Goal: Task Accomplishment & Management: Complete application form

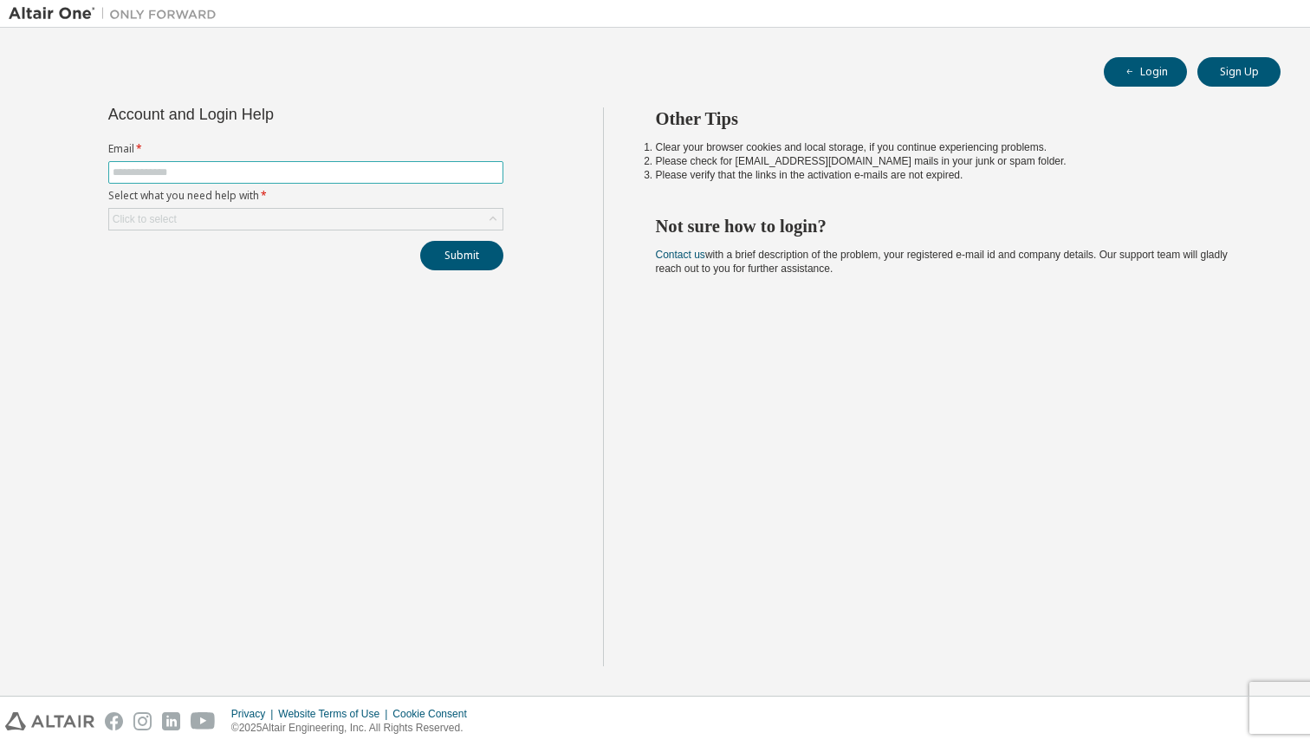
click at [154, 168] on input "text" at bounding box center [306, 173] width 386 height 14
type input "**********"
click at [177, 218] on div "Click to select" at bounding box center [145, 219] width 64 height 14
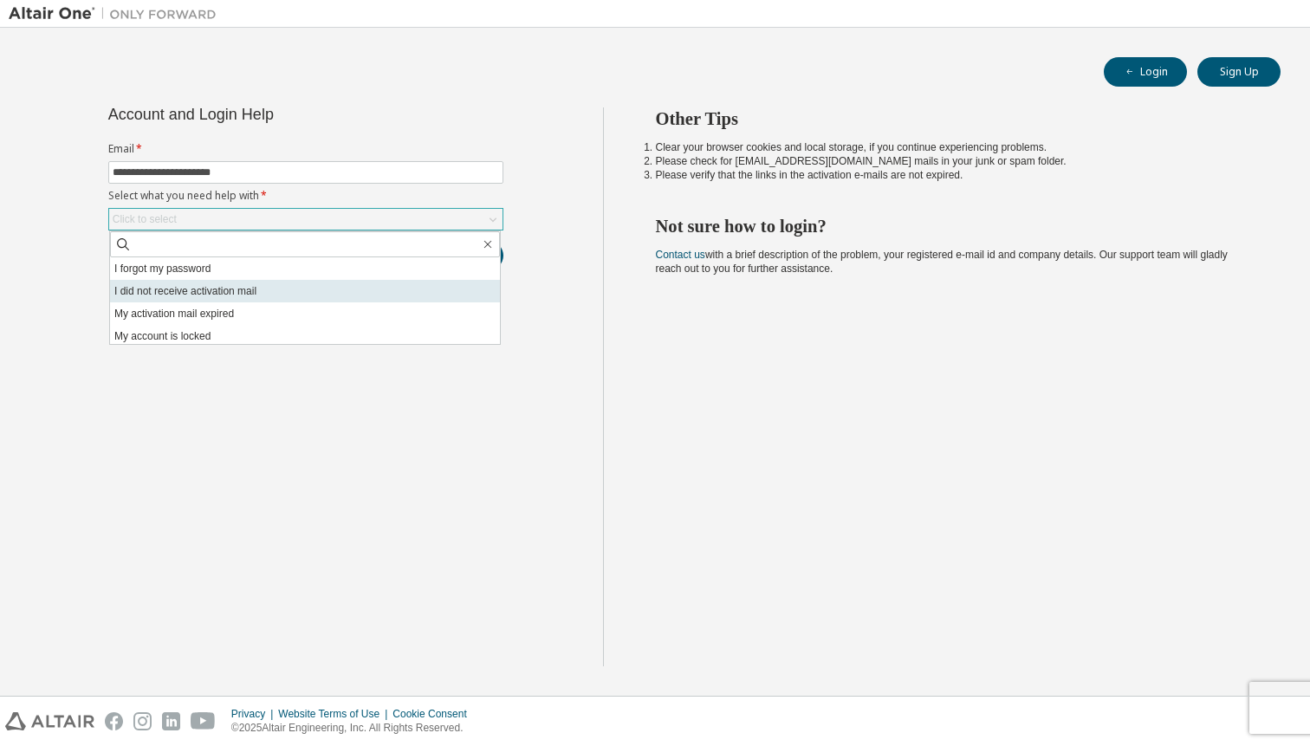
click at [267, 297] on li "I did not receive activation mail" at bounding box center [305, 291] width 390 height 23
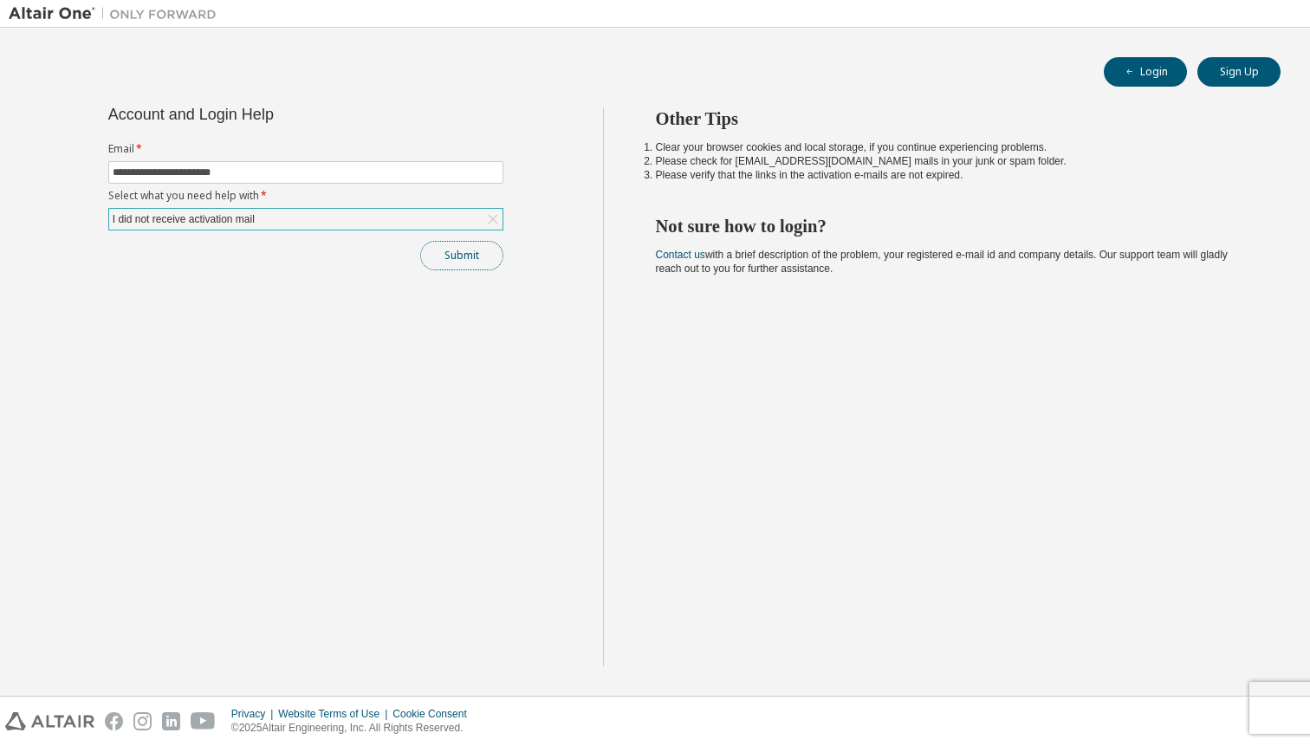
click at [464, 257] on button "Submit" at bounding box center [461, 255] width 83 height 29
click at [442, 259] on button "Submit" at bounding box center [461, 255] width 83 height 29
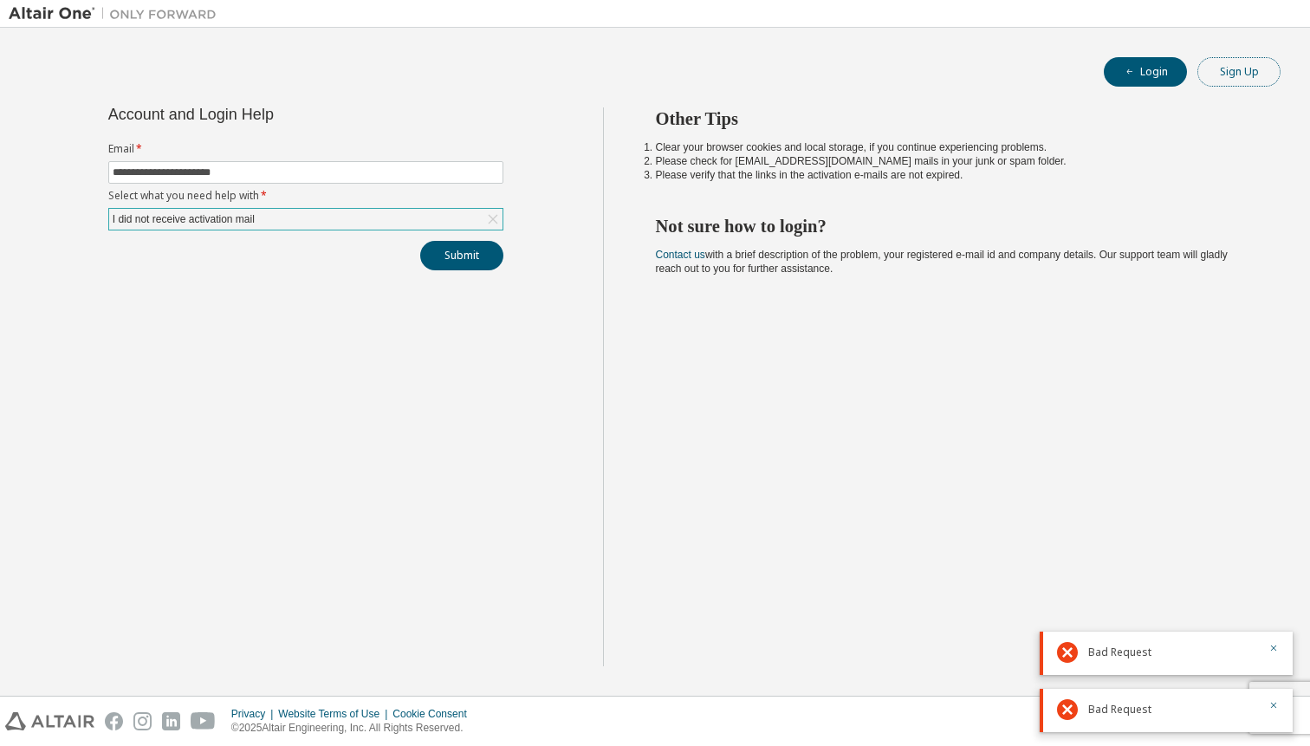
click at [1224, 70] on button "Sign Up" at bounding box center [1239, 71] width 83 height 29
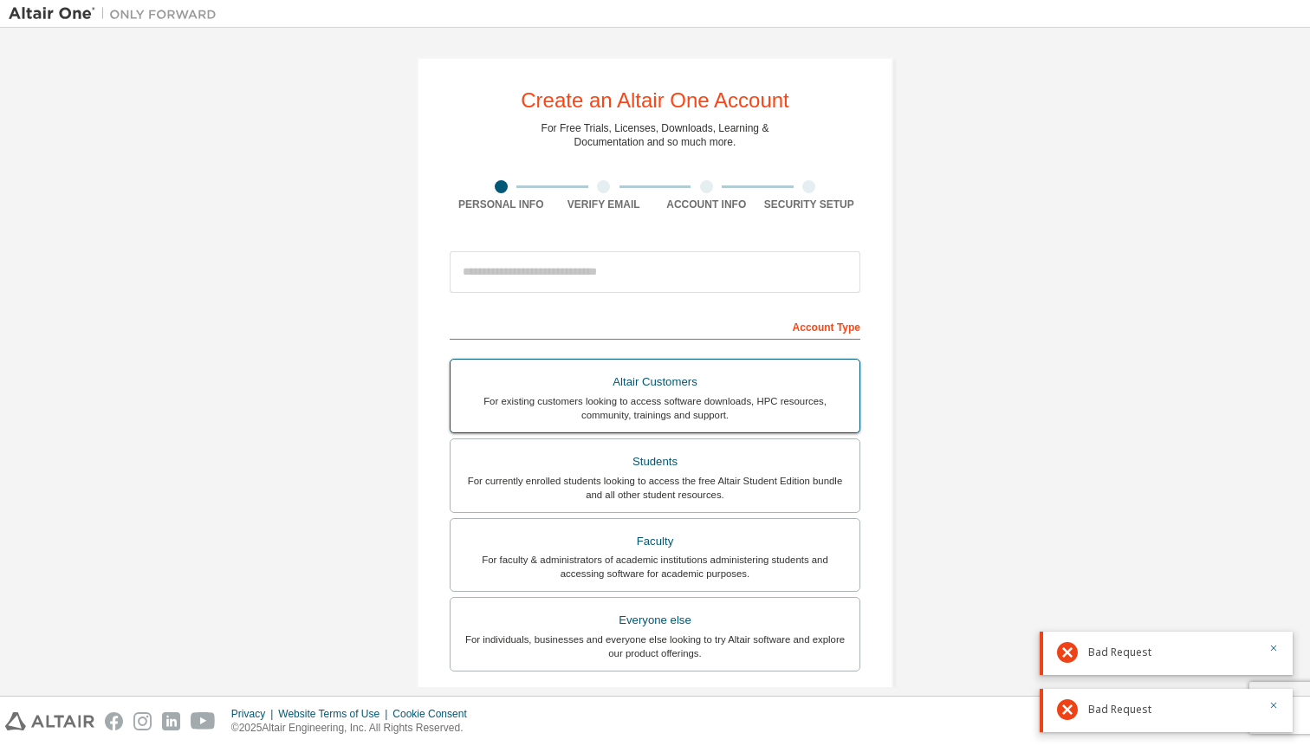
scroll to position [13, 0]
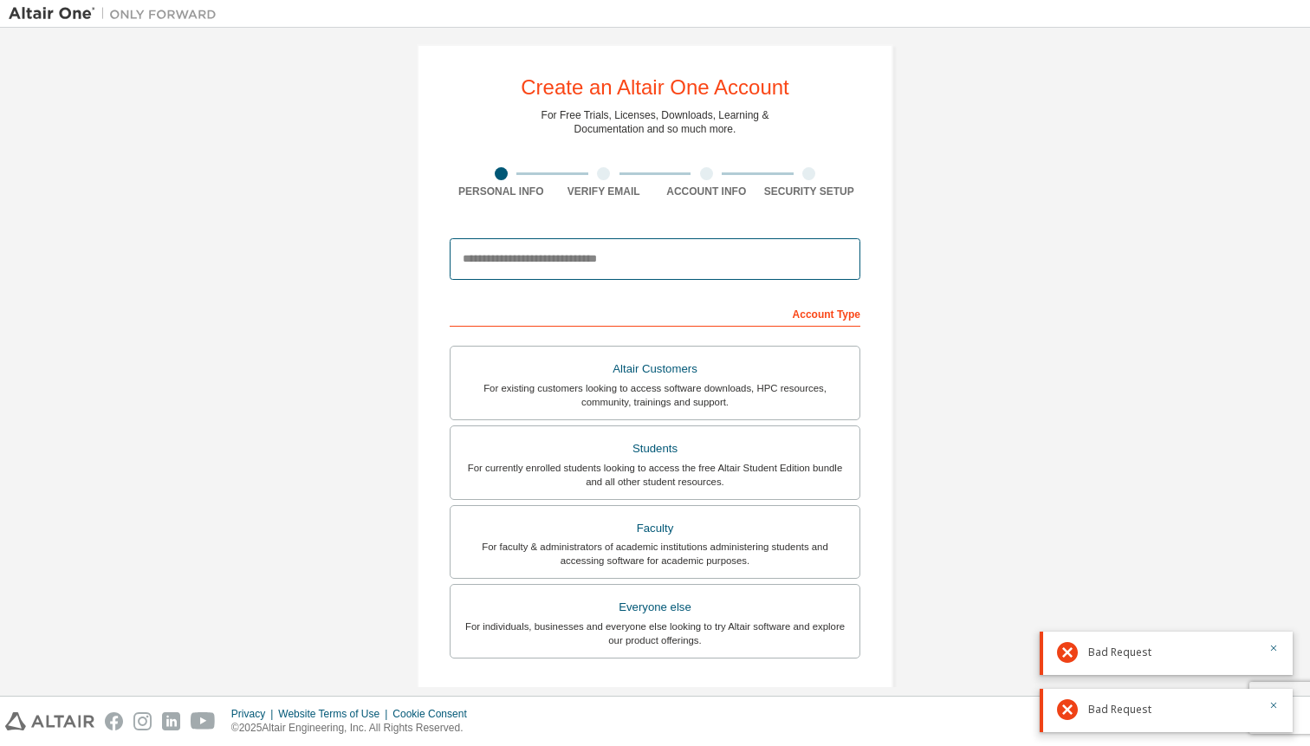
click at [615, 260] on input "email" at bounding box center [655, 259] width 411 height 42
type input "**********"
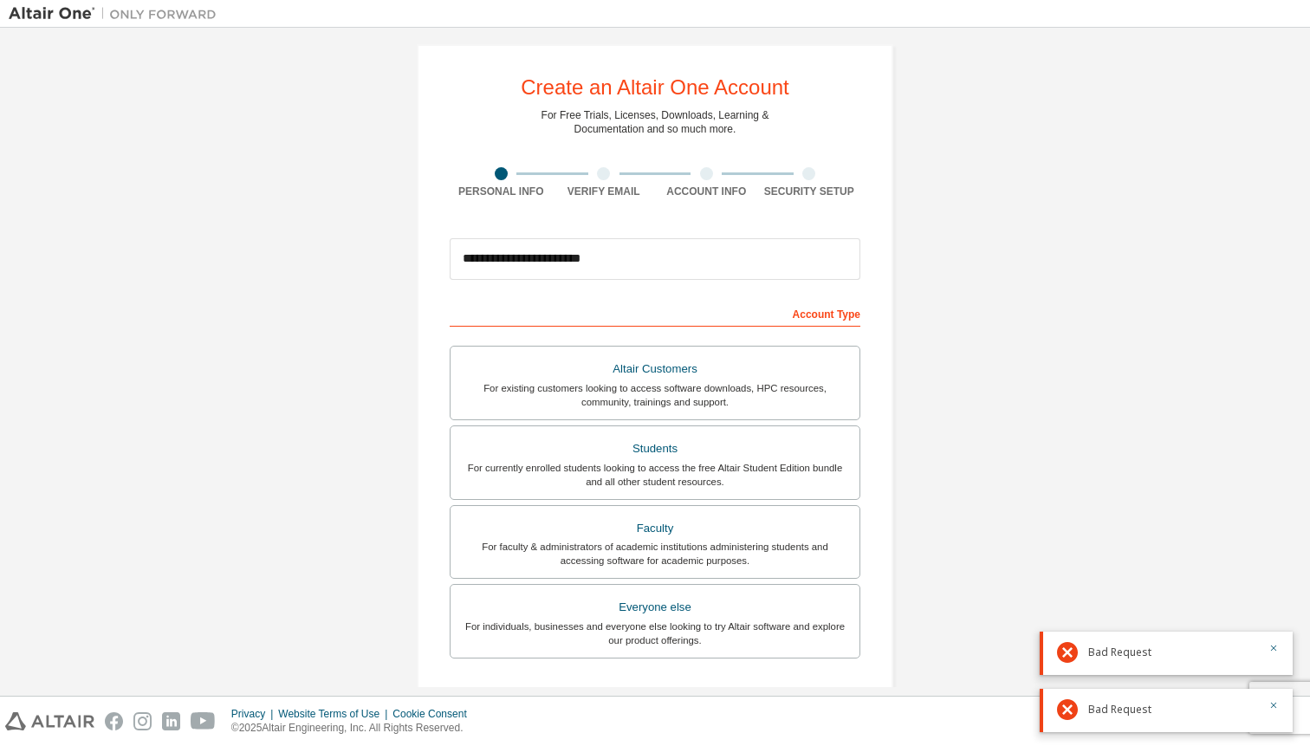
click at [698, 304] on div "Account Type" at bounding box center [655, 313] width 411 height 28
click at [825, 312] on div "Account Type" at bounding box center [655, 313] width 411 height 28
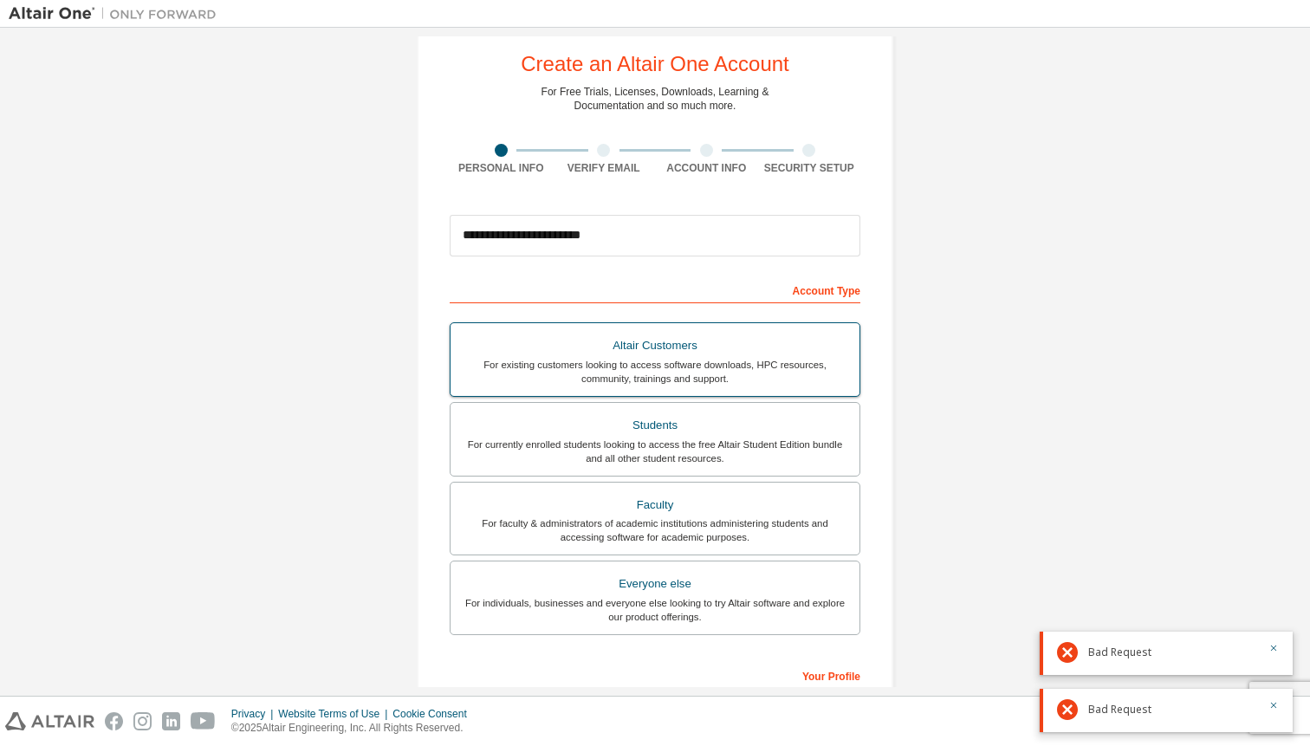
scroll to position [37, 0]
click at [717, 429] on div "Students" at bounding box center [655, 424] width 388 height 24
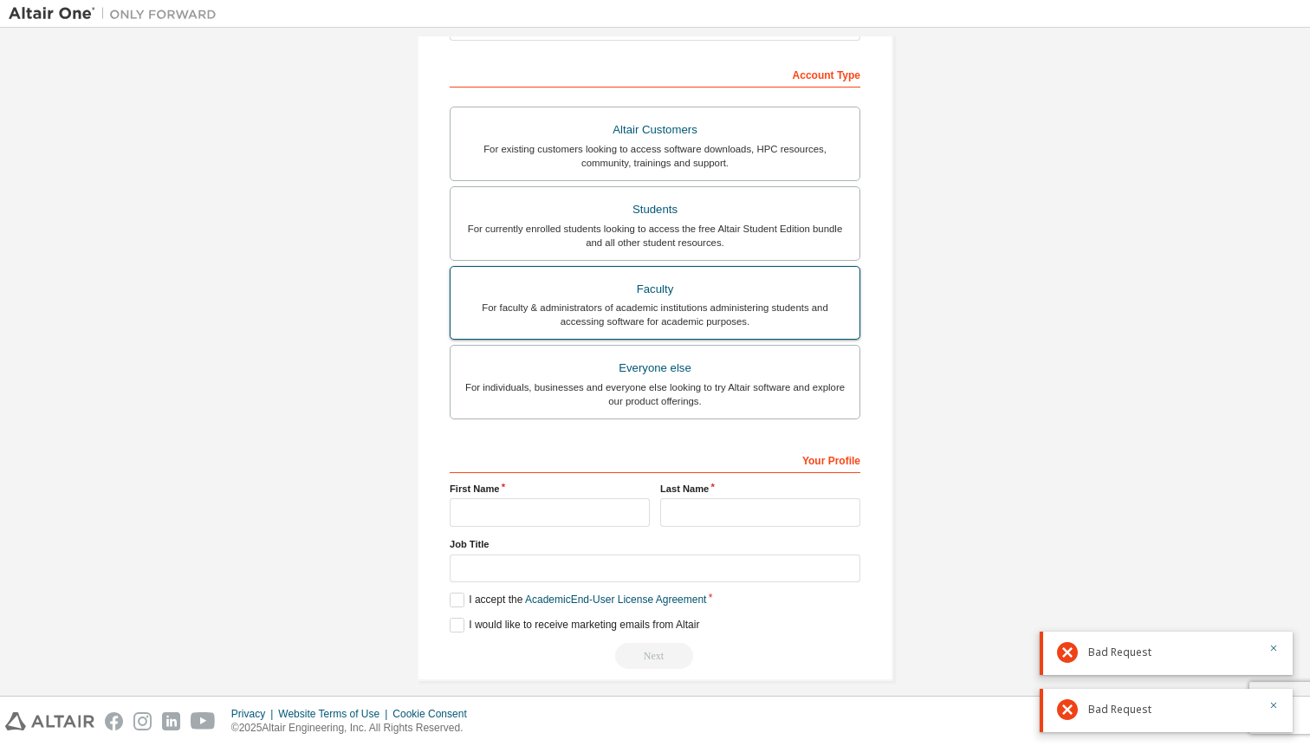
scroll to position [269, 0]
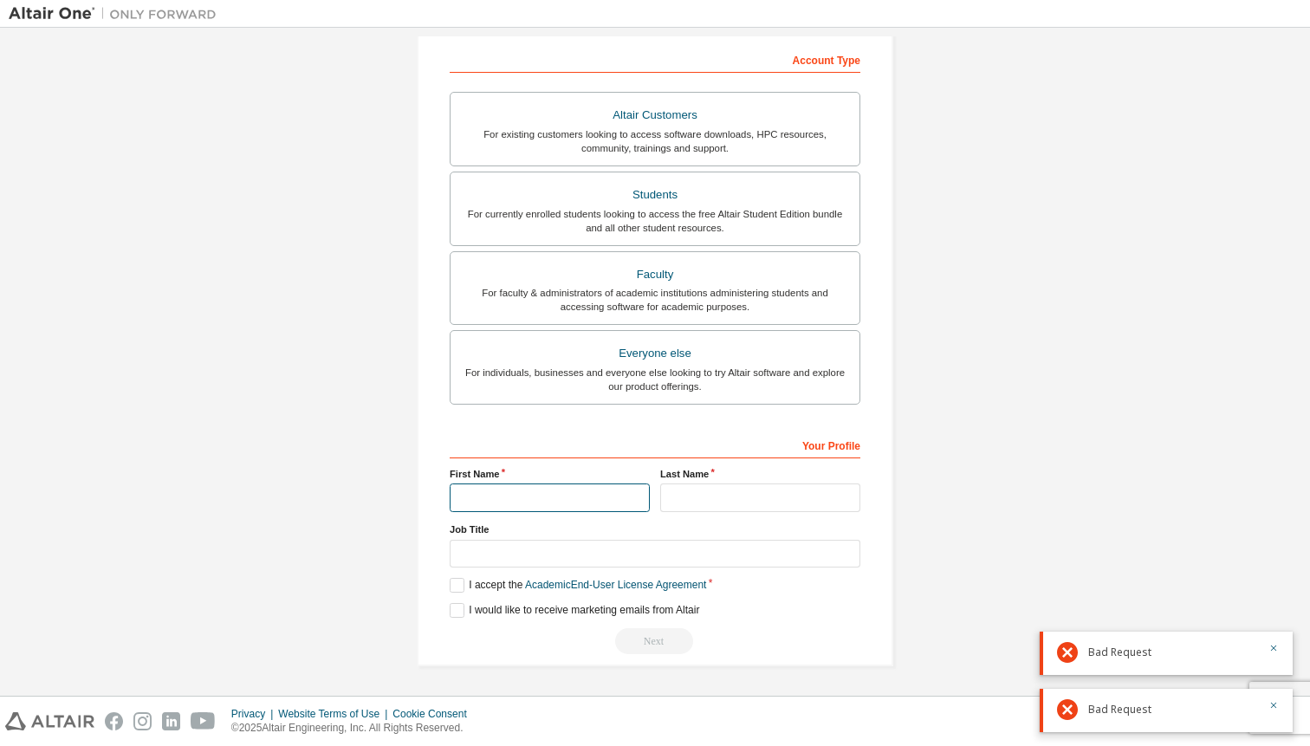
click at [503, 496] on input "text" at bounding box center [550, 498] width 200 height 29
type input "********"
click at [693, 487] on input "text" at bounding box center [760, 498] width 200 height 29
type input "****"
click at [602, 551] on input "text" at bounding box center [655, 554] width 411 height 29
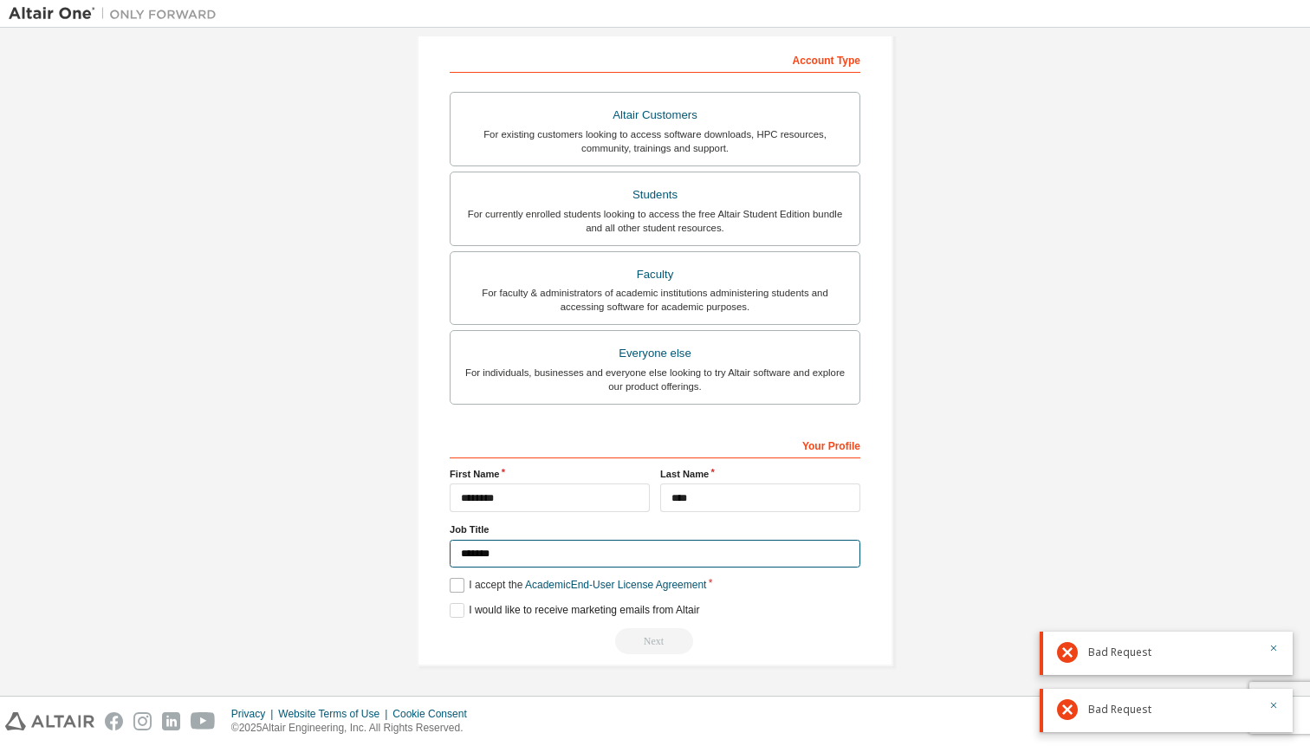
type input "*******"
click at [458, 583] on label "I accept the Academic End-User License Agreement" at bounding box center [578, 585] width 256 height 15
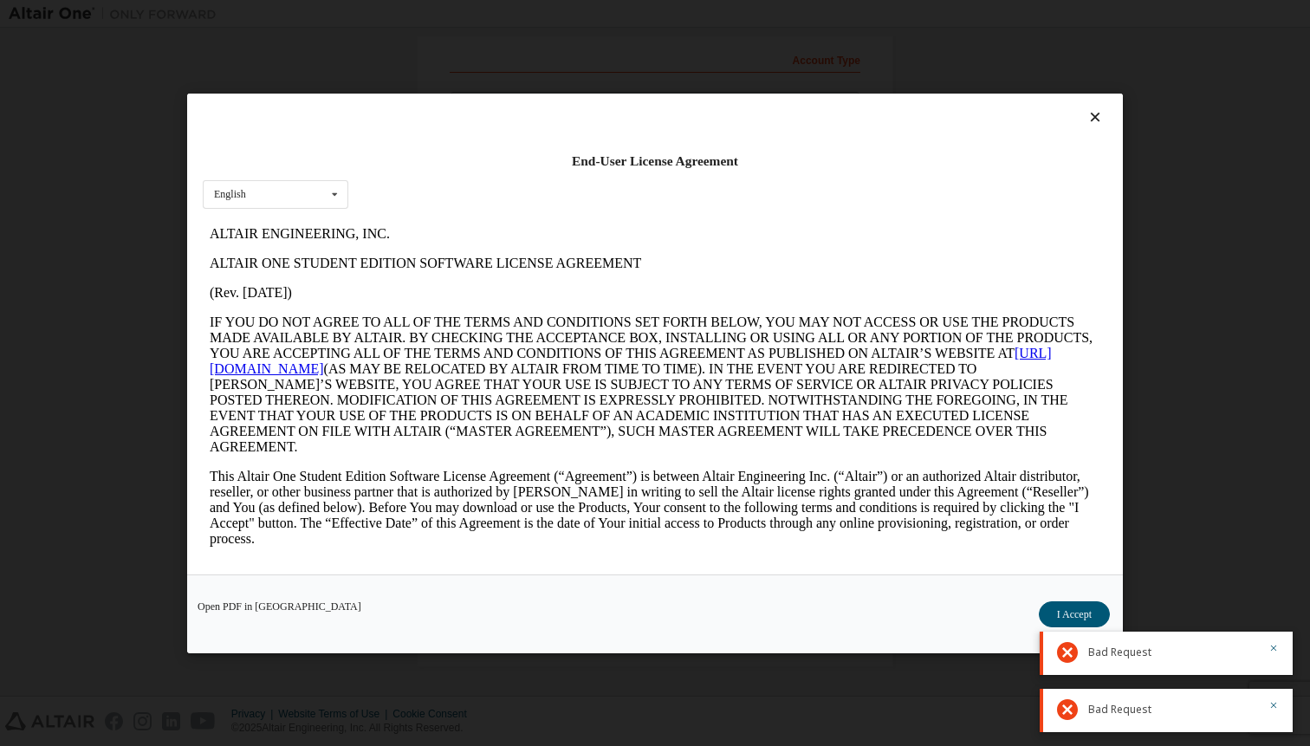
scroll to position [0, 0]
click at [1051, 606] on button "I Accept" at bounding box center [1074, 614] width 71 height 26
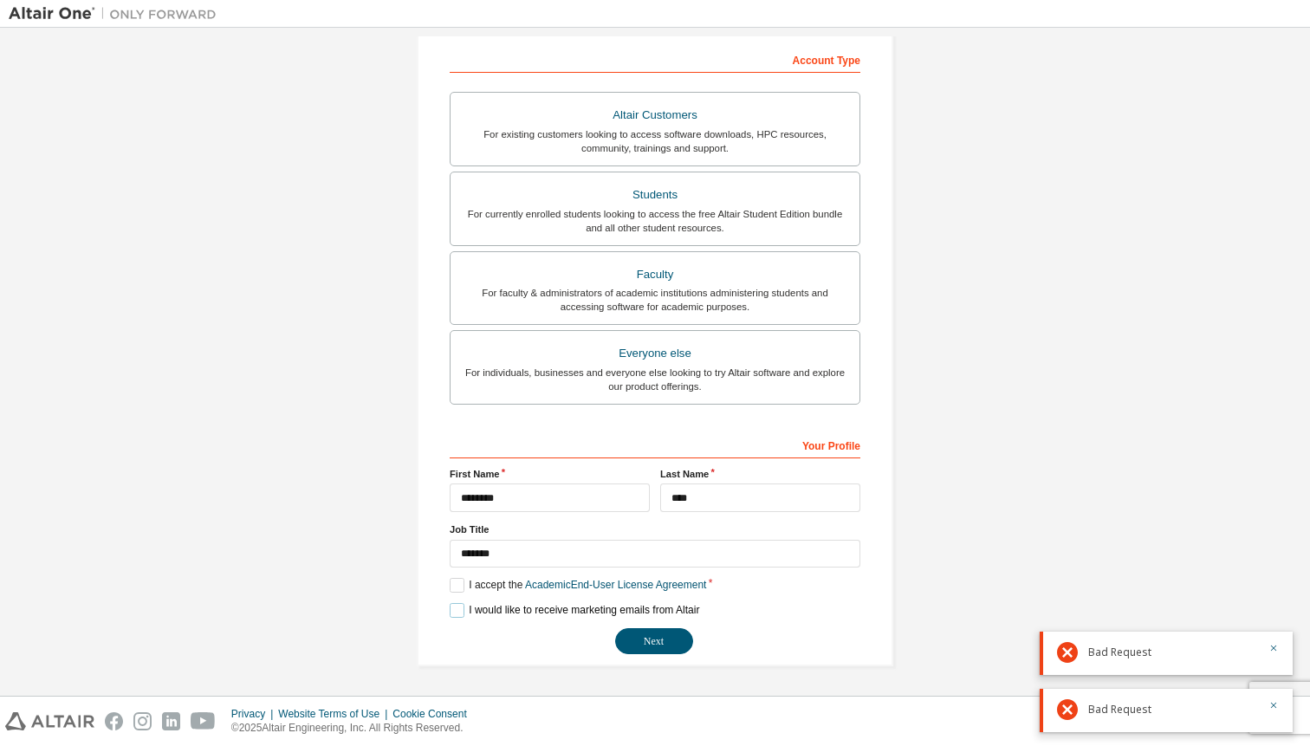
click at [452, 614] on label "I would like to receive marketing emails from Altair" at bounding box center [575, 610] width 250 height 15
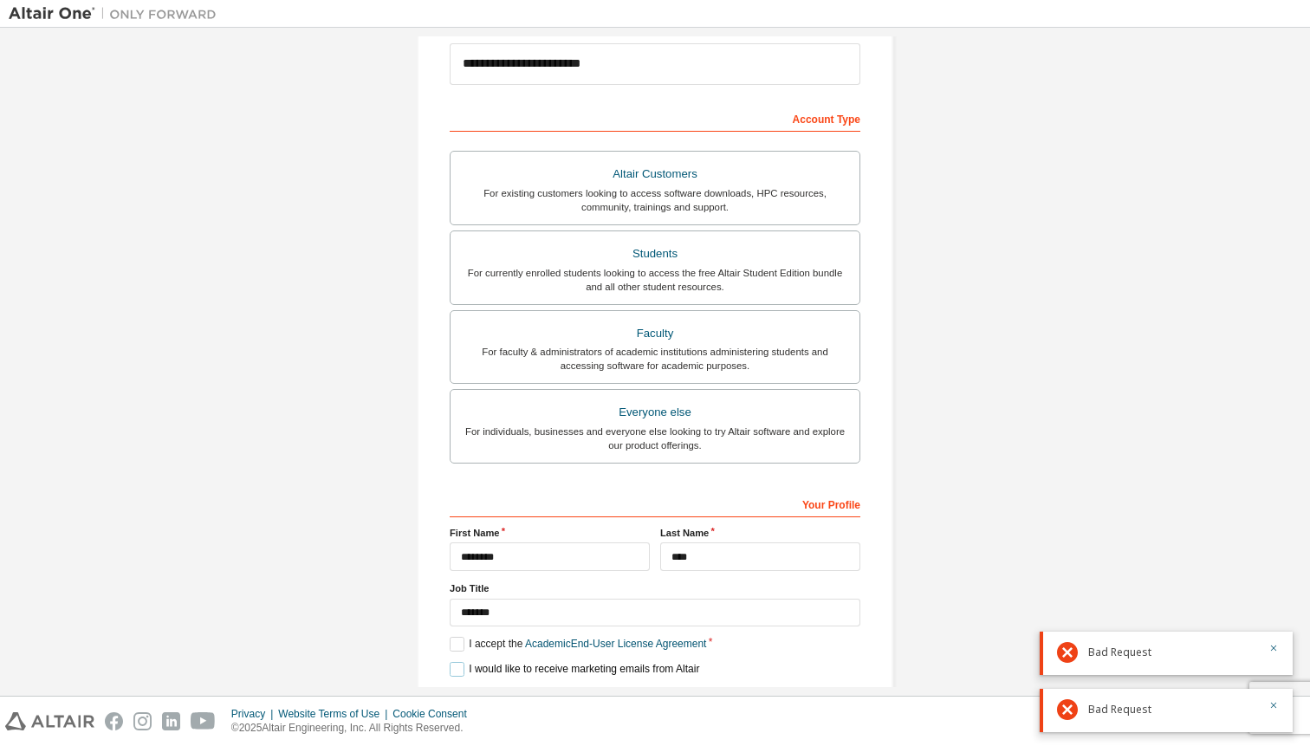
scroll to position [269, 0]
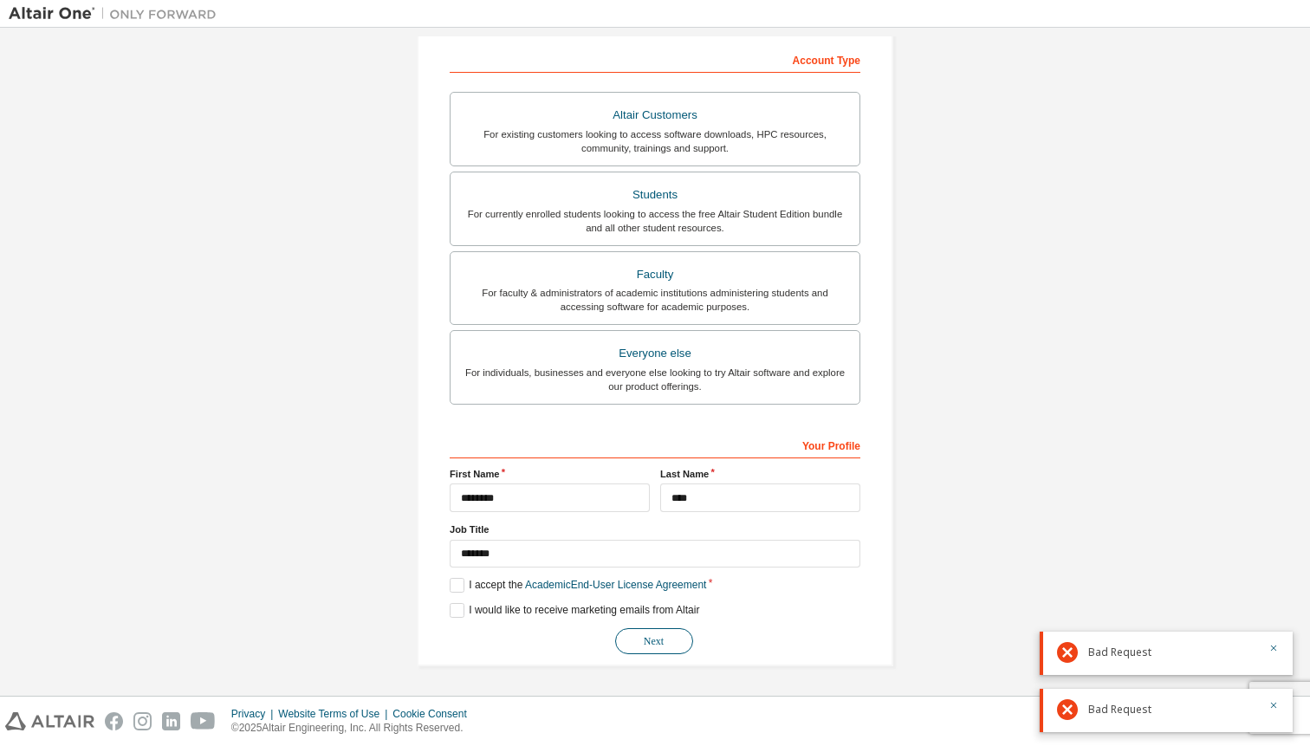
click at [676, 644] on button "Next" at bounding box center [654, 641] width 78 height 26
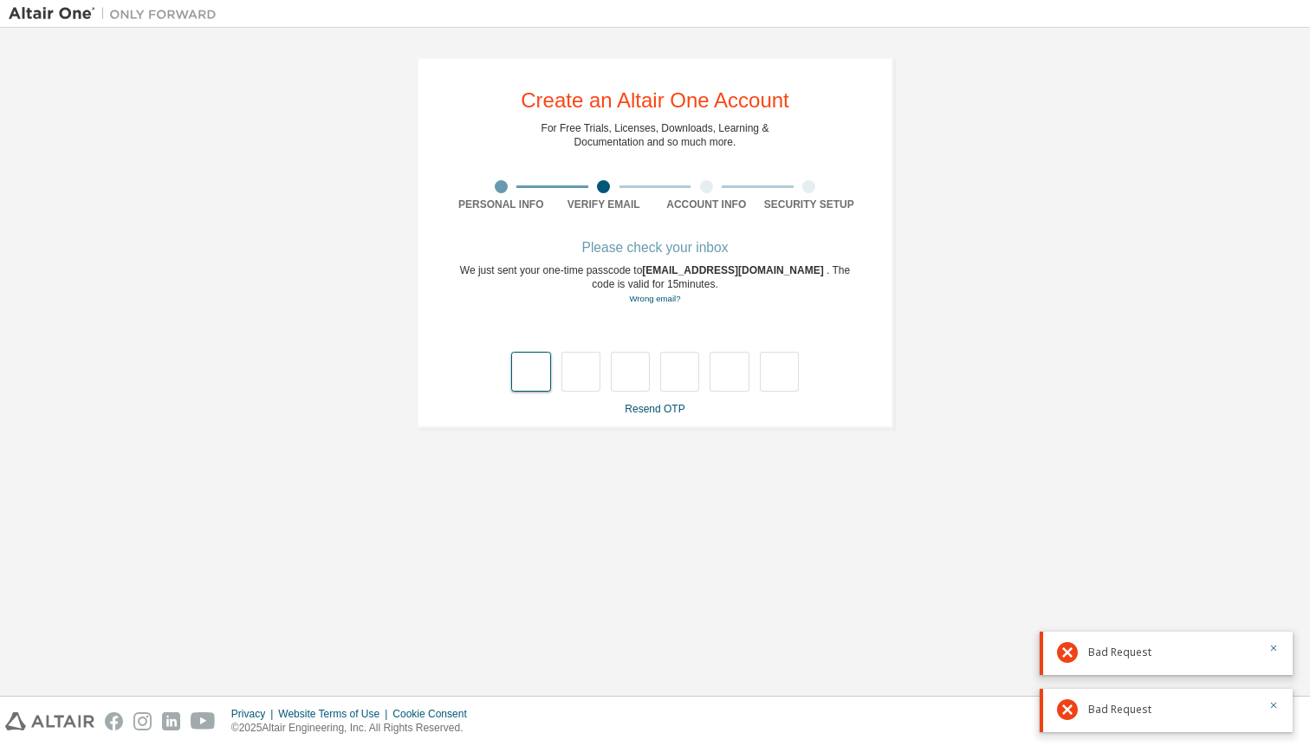
click at [529, 371] on input "text" at bounding box center [530, 372] width 39 height 40
type input "*"
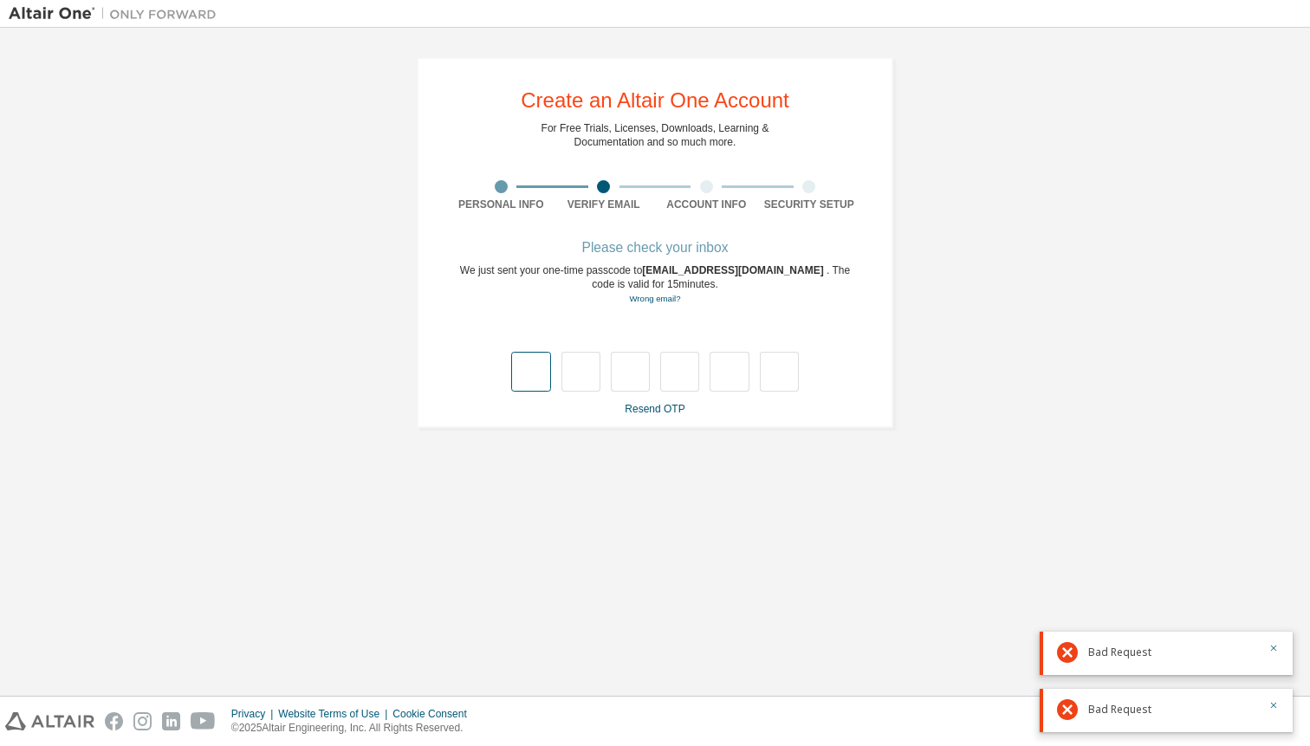
type input "*"
